Goal: Information Seeking & Learning: Learn about a topic

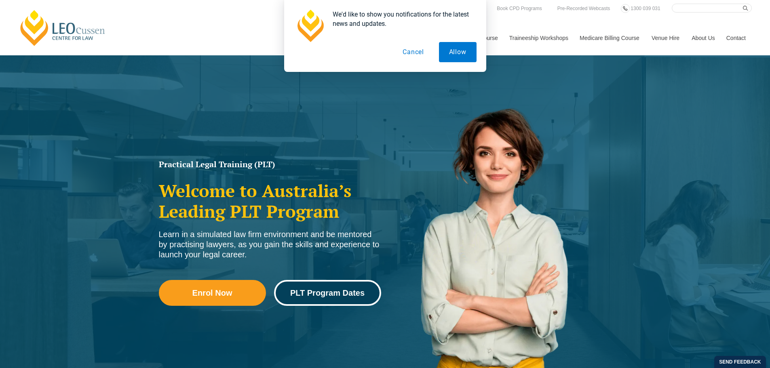
click at [337, 298] on link "PLT Program Dates" at bounding box center [327, 293] width 107 height 26
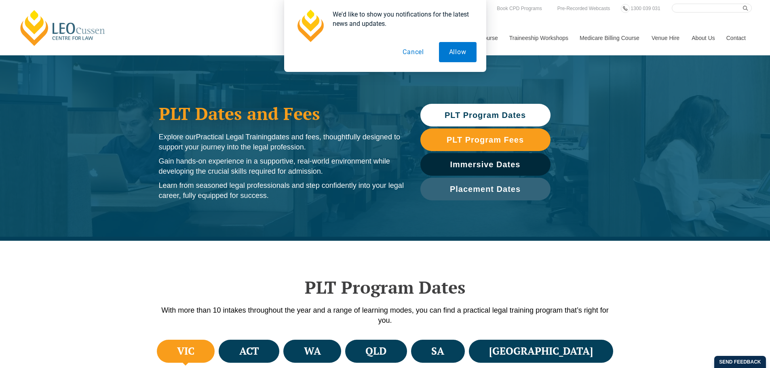
click at [195, 345] on h4 "VIC" at bounding box center [185, 351] width 17 height 13
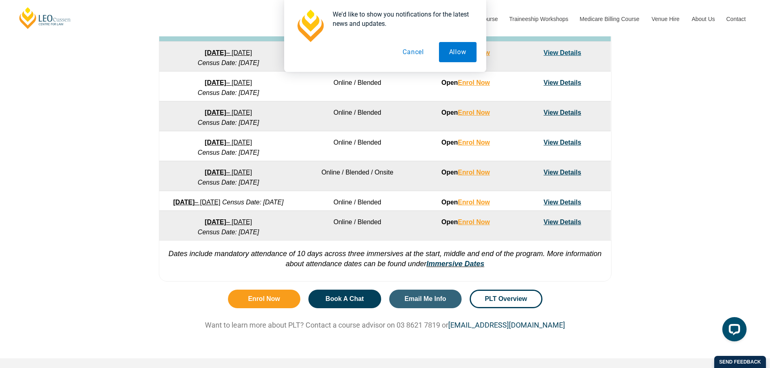
scroll to position [526, 0]
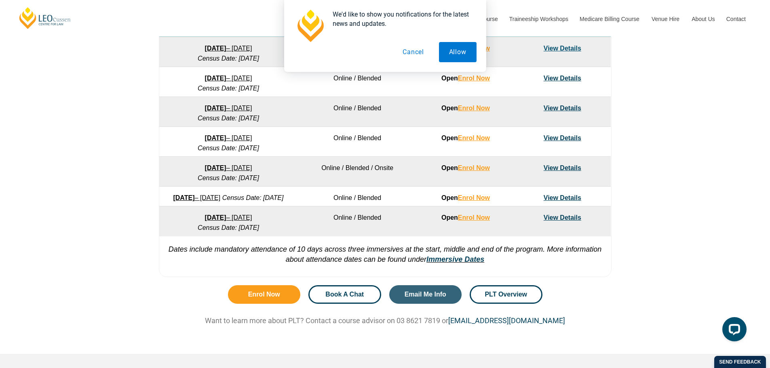
click at [347, 298] on span "Book A Chat" at bounding box center [345, 295] width 38 height 6
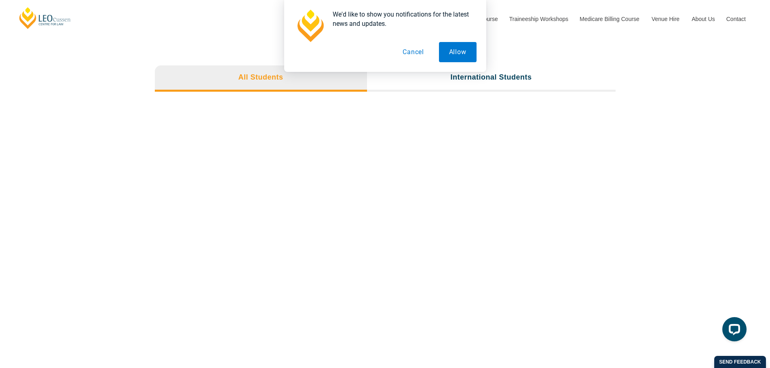
scroll to position [2730, 0]
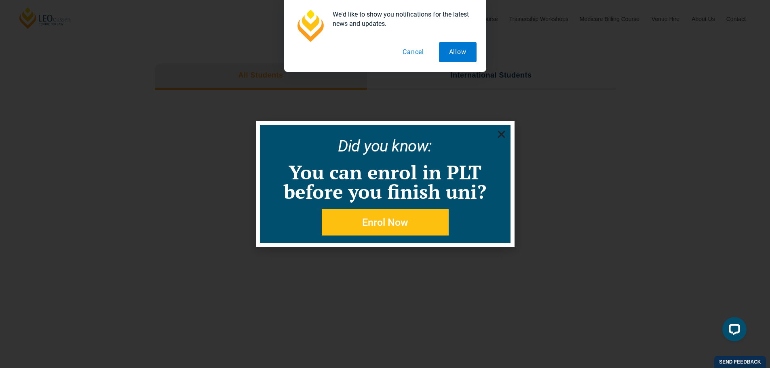
click at [498, 134] on icon "Close" at bounding box center [502, 134] width 10 height 10
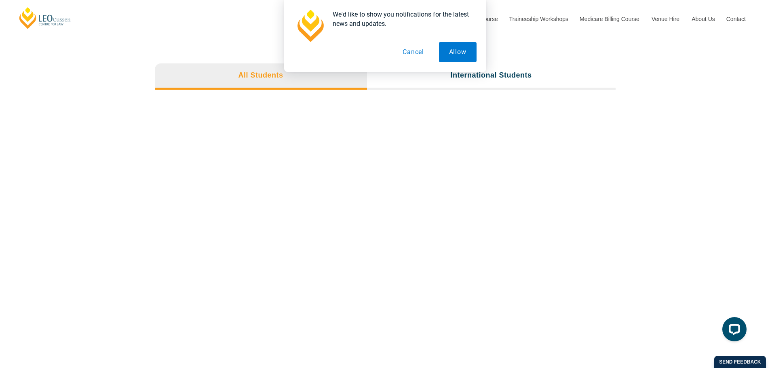
click at [396, 49] on button "Cancel" at bounding box center [414, 52] width 42 height 20
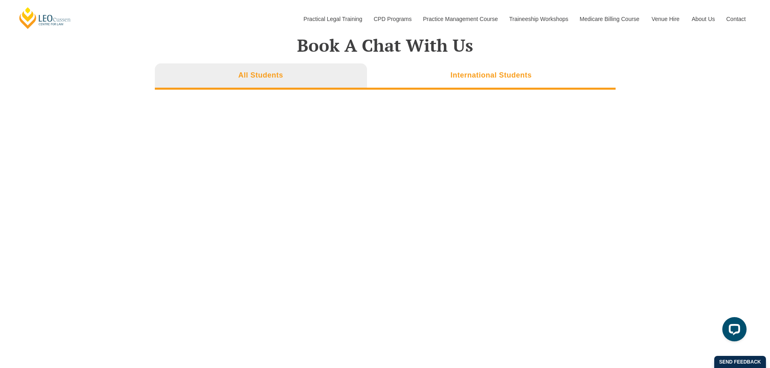
click at [472, 80] on h3 "International Students" at bounding box center [491, 75] width 81 height 9
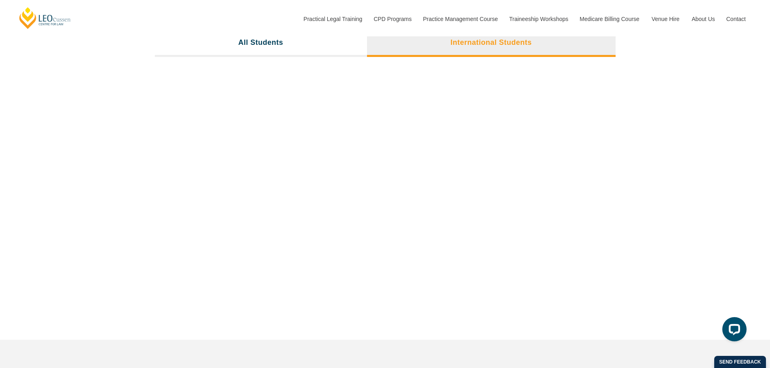
scroll to position [2810, 0]
